Goal: Obtain resource: Download file/media

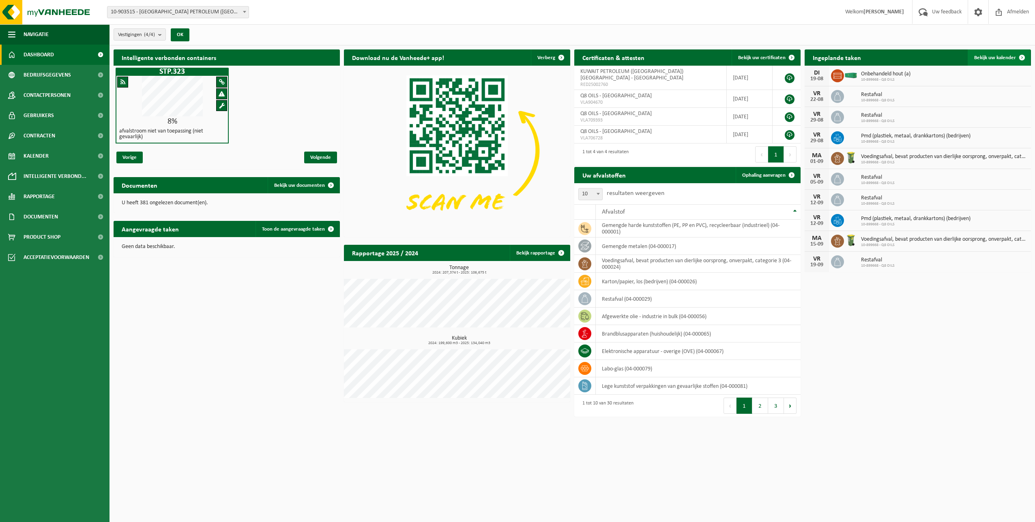
click at [992, 59] on span "Bekijk uw kalender" at bounding box center [995, 57] width 42 height 5
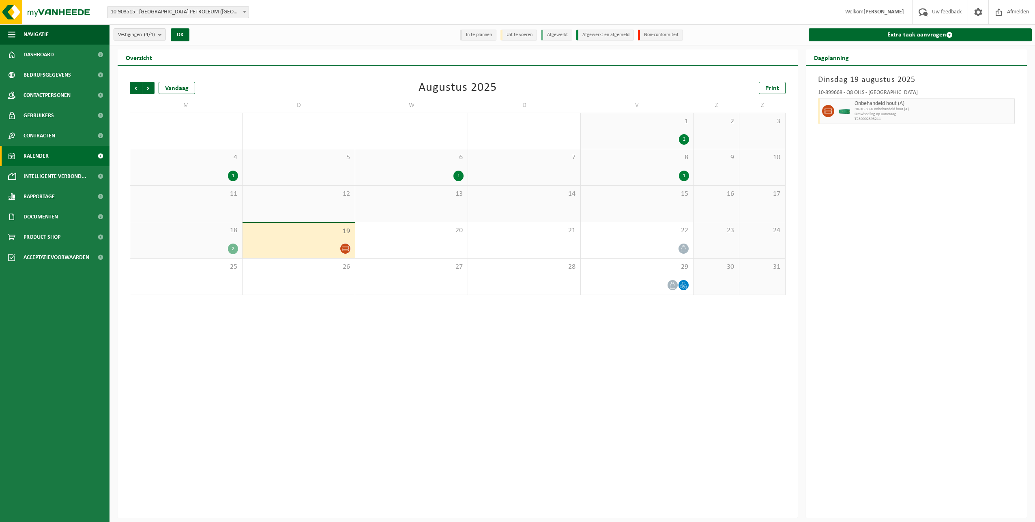
click at [229, 249] on div "2" at bounding box center [233, 249] width 10 height 11
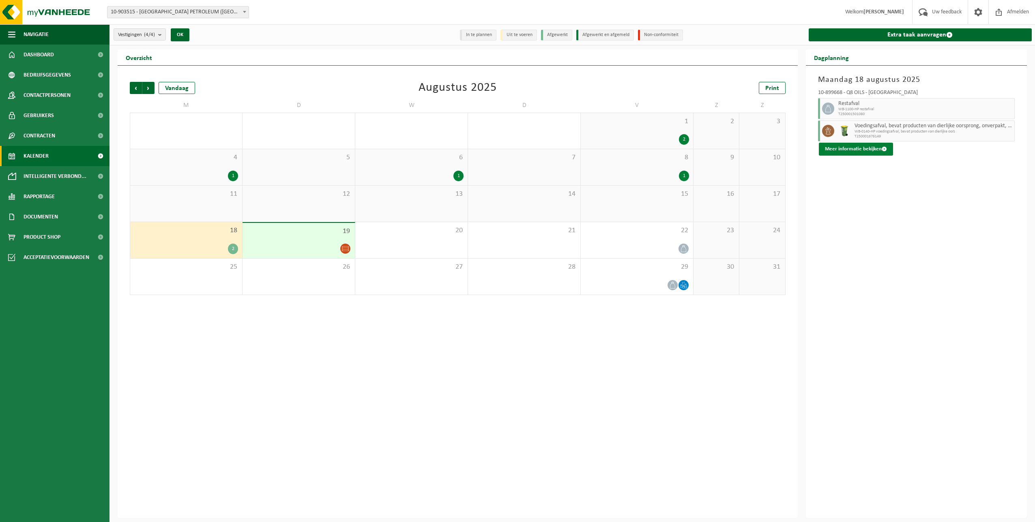
click at [854, 150] on button "Meer informatie bekijken" at bounding box center [856, 149] width 74 height 13
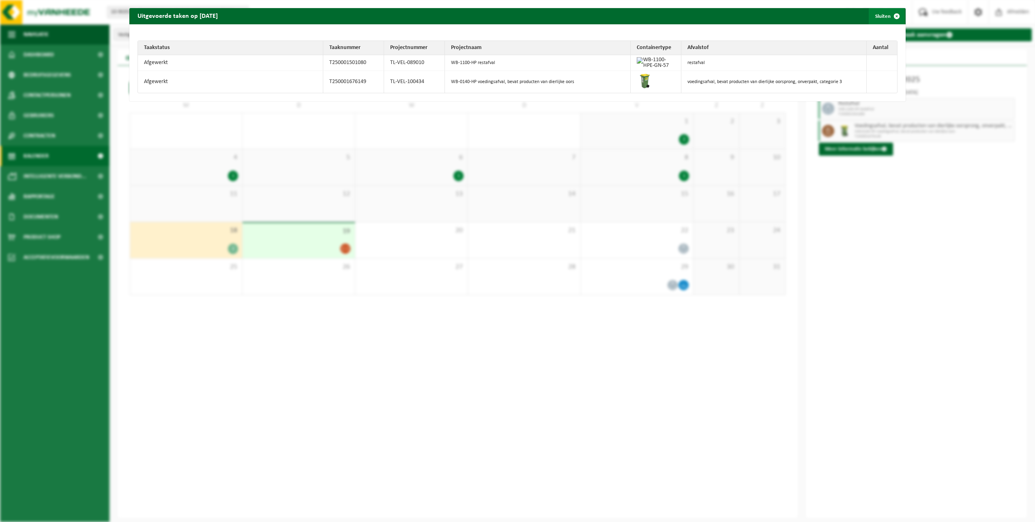
click at [870, 17] on button "Sluiten" at bounding box center [887, 16] width 36 height 16
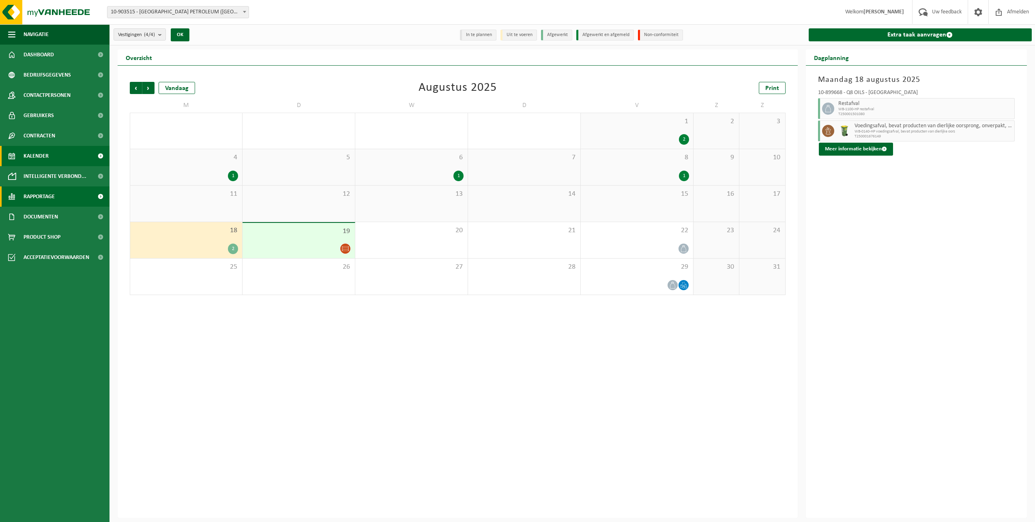
click at [33, 189] on span "Rapportage" at bounding box center [39, 197] width 31 height 20
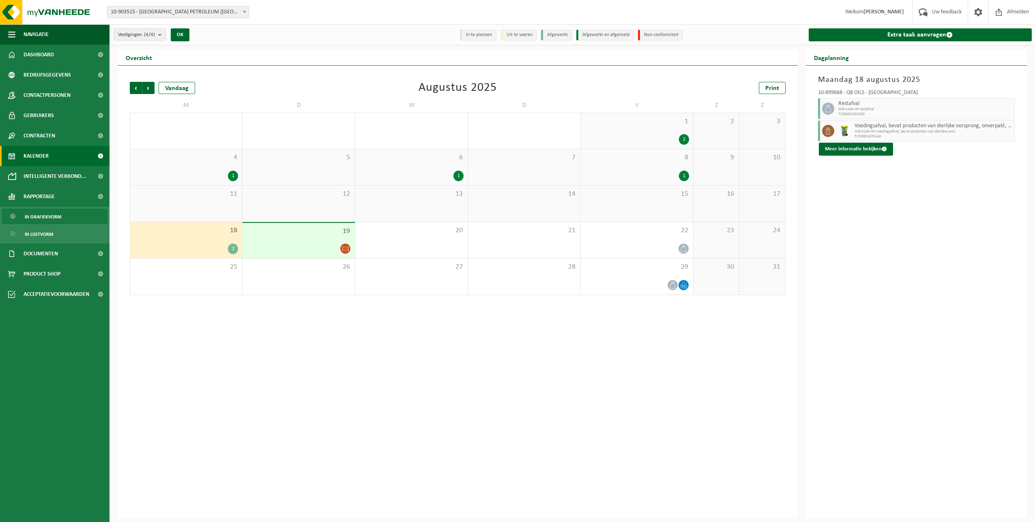
click at [38, 215] on span "In grafiekvorm" at bounding box center [43, 216] width 36 height 15
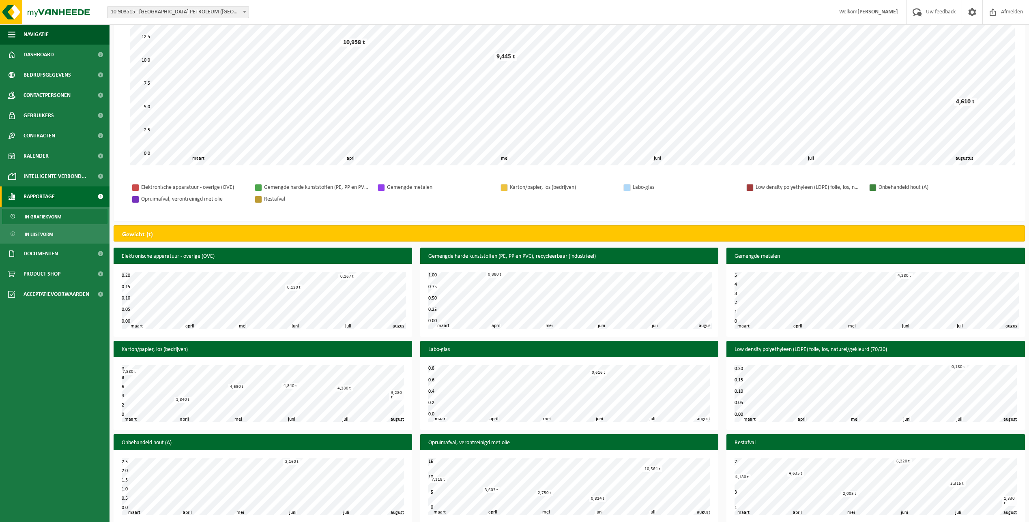
scroll to position [131, 0]
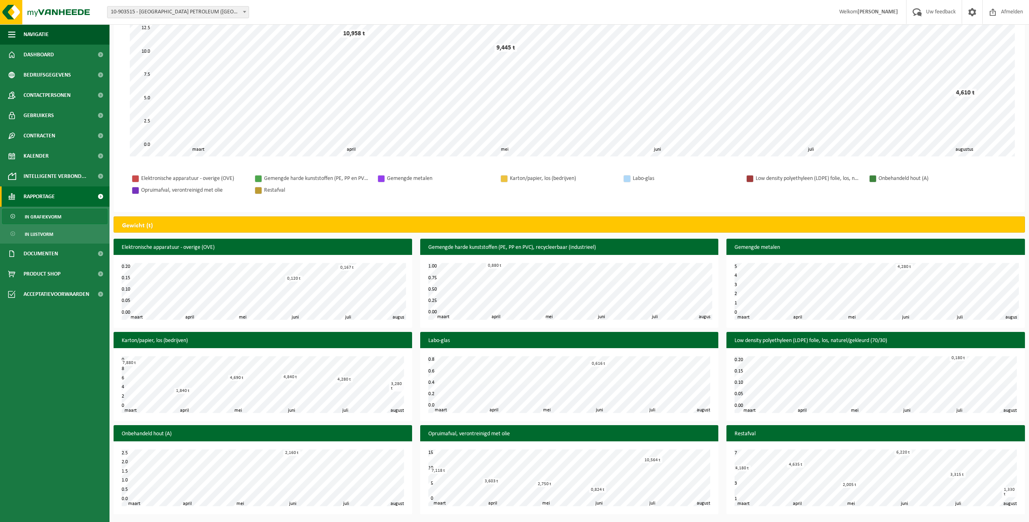
click at [49, 216] on span "In grafiekvorm" at bounding box center [43, 216] width 36 height 15
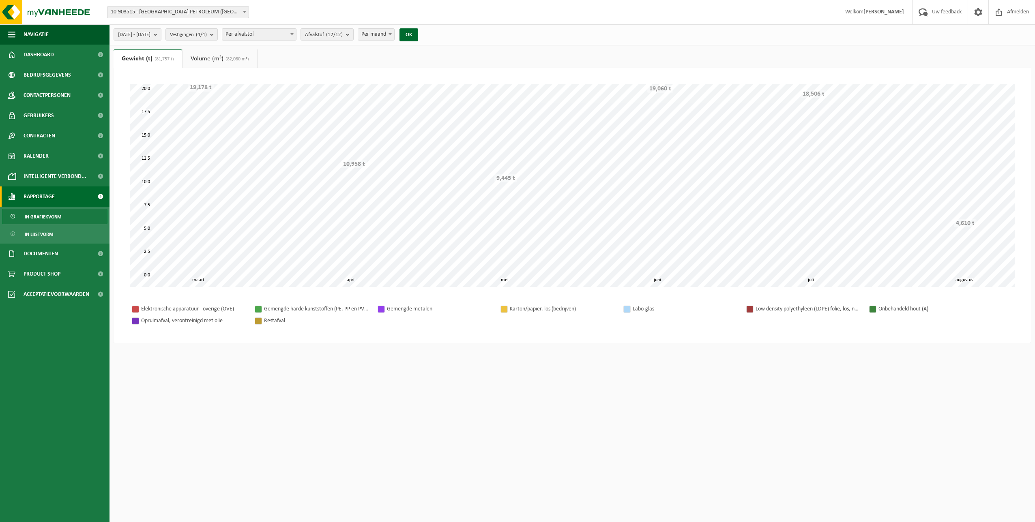
click at [43, 237] on span "In lijstvorm" at bounding box center [39, 234] width 28 height 15
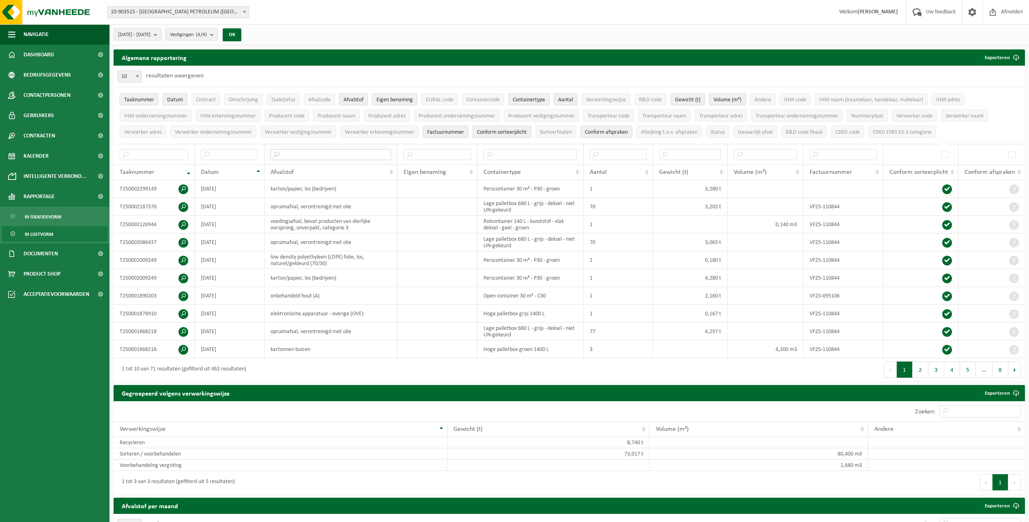
click at [285, 153] on input "text" at bounding box center [330, 154] width 120 height 11
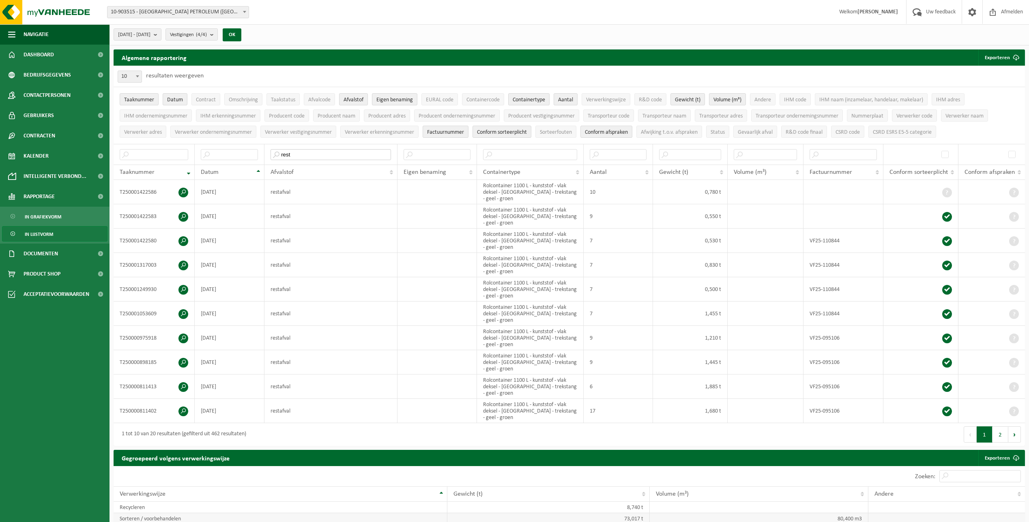
type input "rest"
click at [161, 34] on b "submit" at bounding box center [157, 34] width 7 height 11
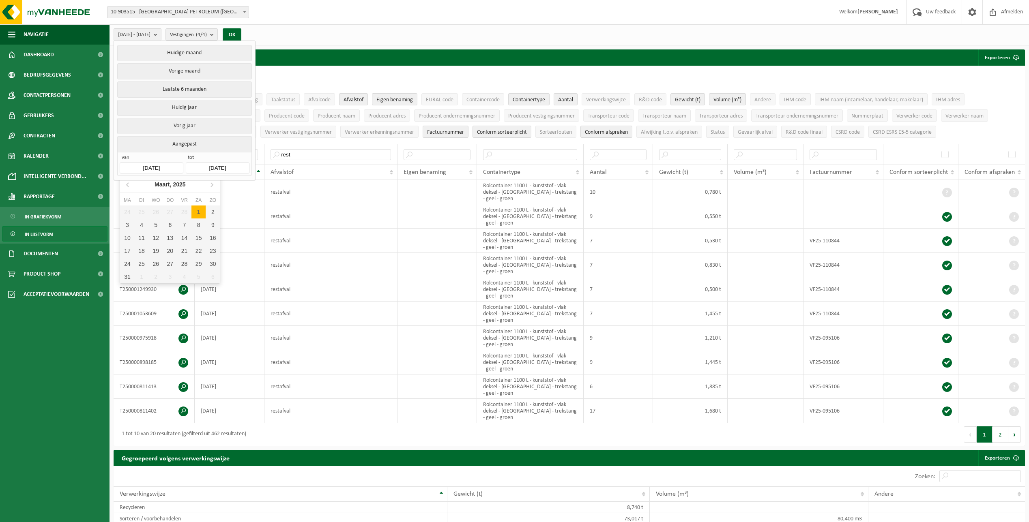
click at [167, 165] on input "2025-03-01" at bounding box center [151, 168] width 63 height 11
click at [129, 188] on icon at bounding box center [128, 184] width 13 height 13
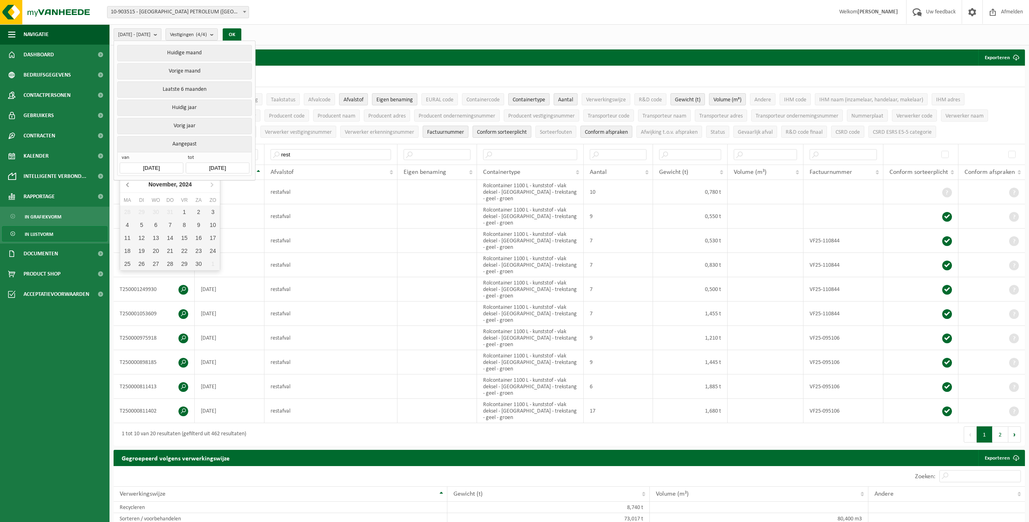
click at [129, 188] on icon at bounding box center [128, 184] width 13 height 13
click at [209, 213] on div "1" at bounding box center [213, 212] width 14 height 13
type input "2024-09-01"
click at [241, 35] on button "OK" at bounding box center [232, 34] width 19 height 13
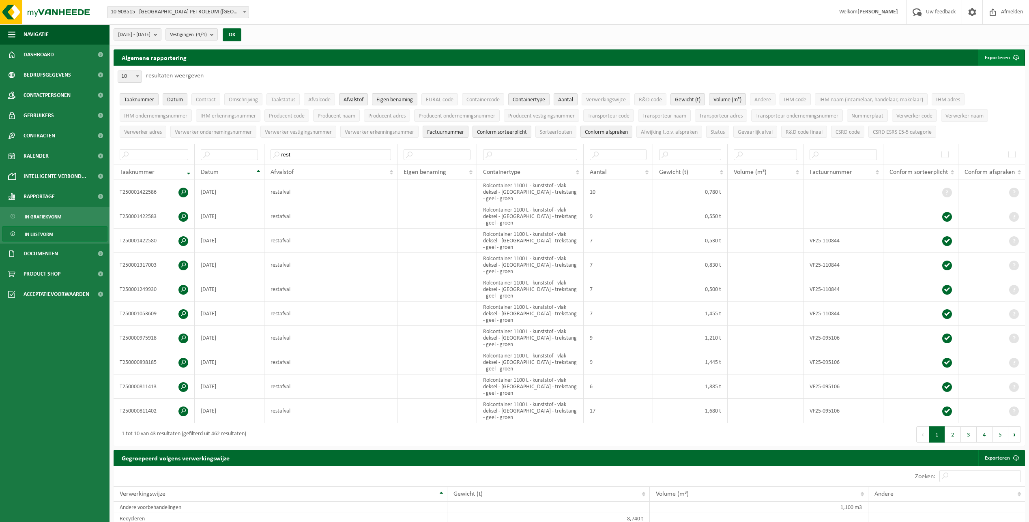
click at [997, 58] on button "Exporteren" at bounding box center [1001, 57] width 46 height 16
click at [981, 74] on link "Enkel mijn selectie" at bounding box center [986, 74] width 73 height 16
click at [981, 73] on link "Enkel mijn selectie" at bounding box center [986, 74] width 73 height 16
click at [343, 503] on td "Andere voorbehandelingen" at bounding box center [281, 507] width 334 height 11
